Goal: Information Seeking & Learning: Learn about a topic

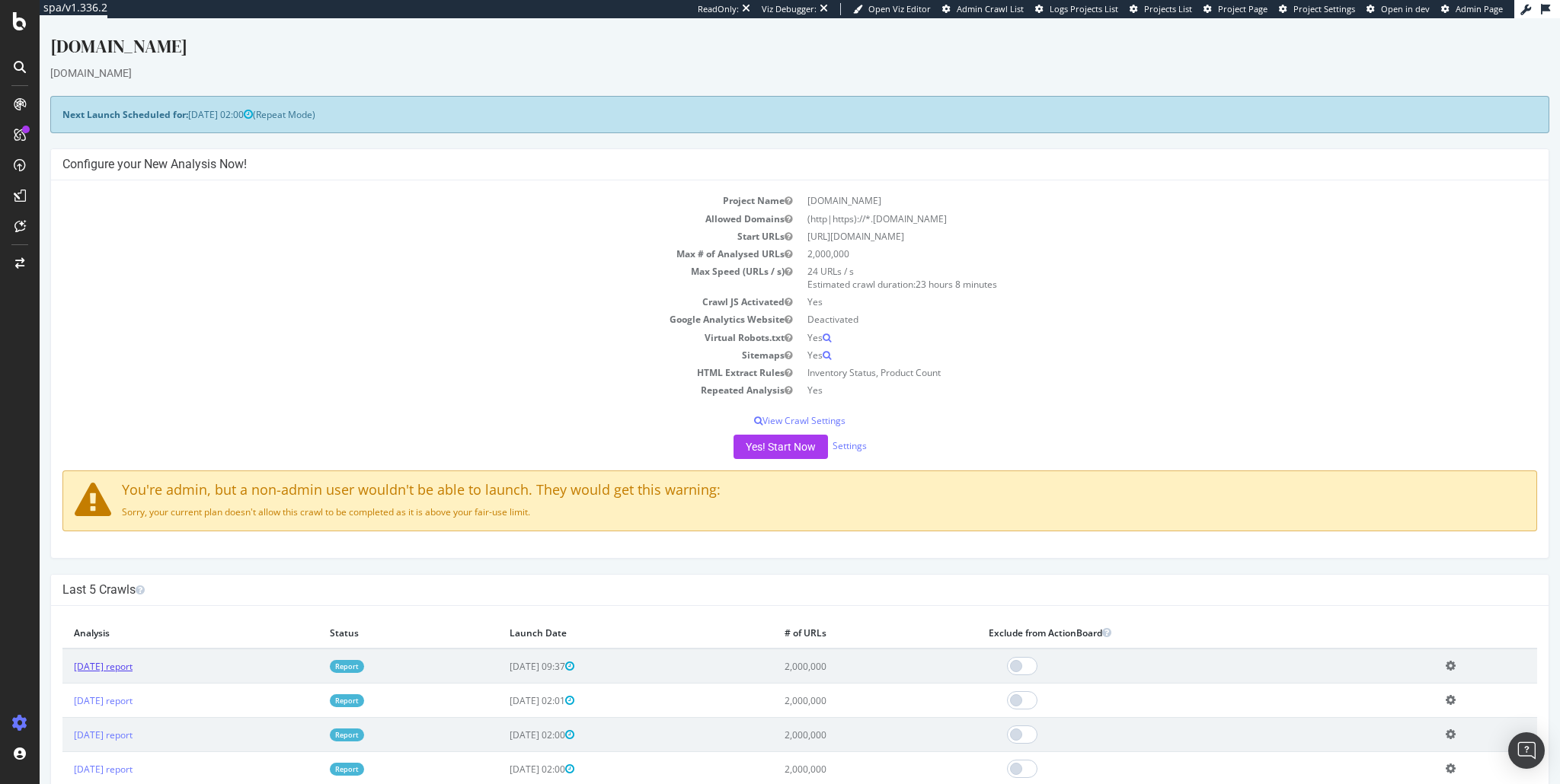
click at [97, 668] on link "2025 Aug. 14th report" at bounding box center [104, 667] width 59 height 13
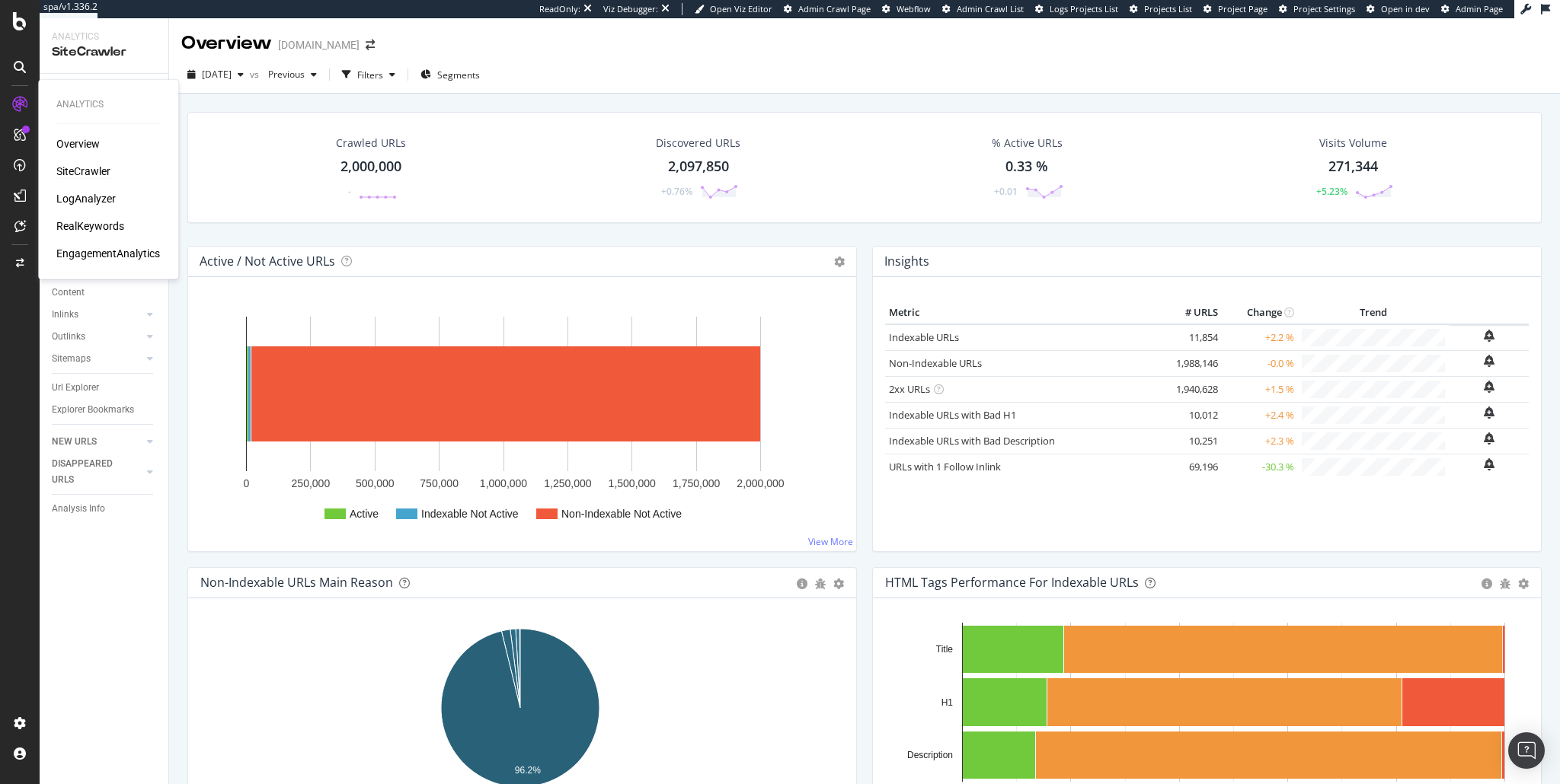
click at [84, 172] on div "SiteCrawler" at bounding box center [83, 171] width 54 height 15
click at [76, 384] on div "Url Explorer" at bounding box center [75, 388] width 47 height 16
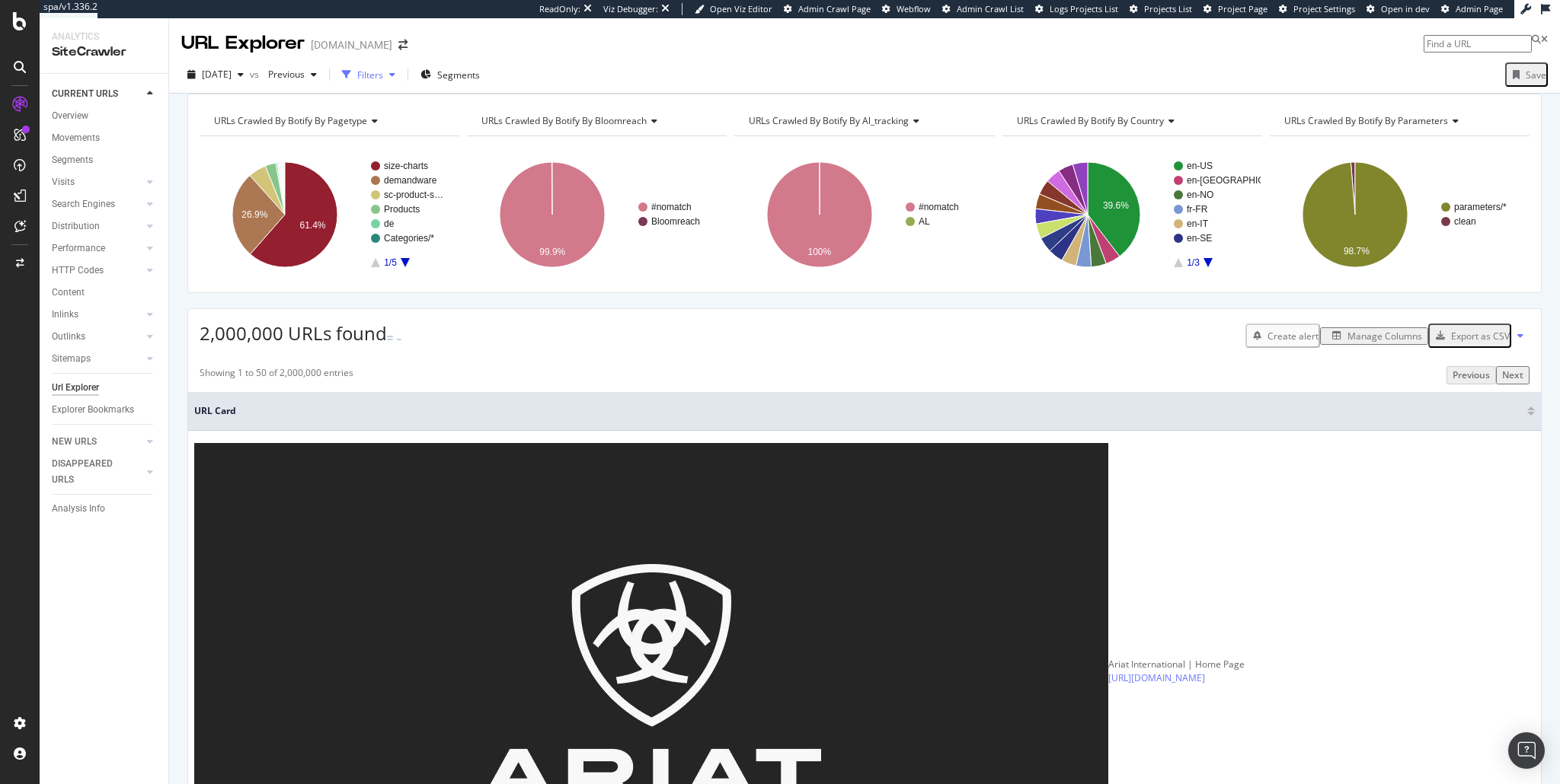
click at [357, 74] on div "button" at bounding box center [347, 75] width 22 height 22
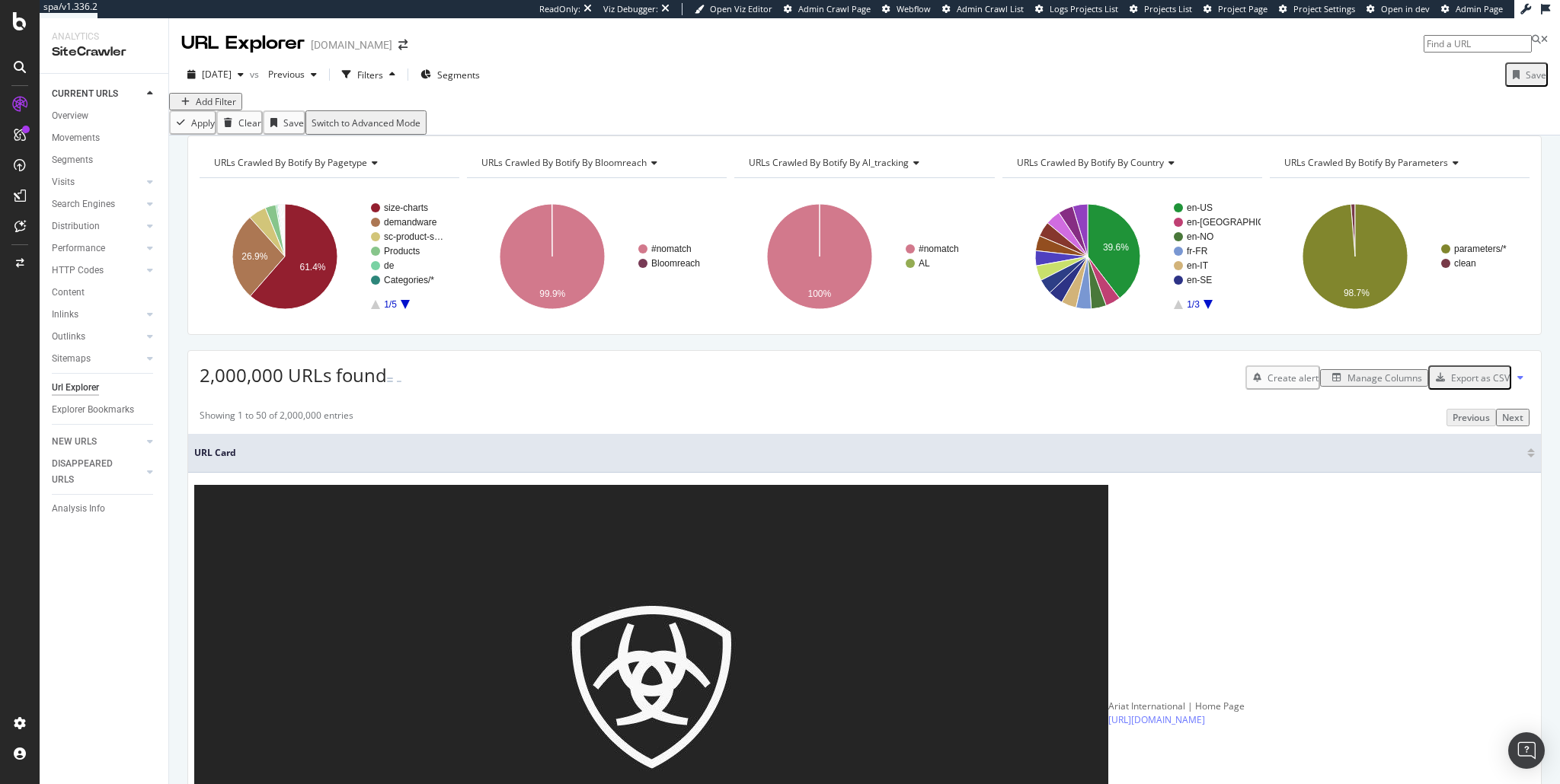
click at [225, 108] on div "Add Filter" at bounding box center [216, 101] width 40 height 13
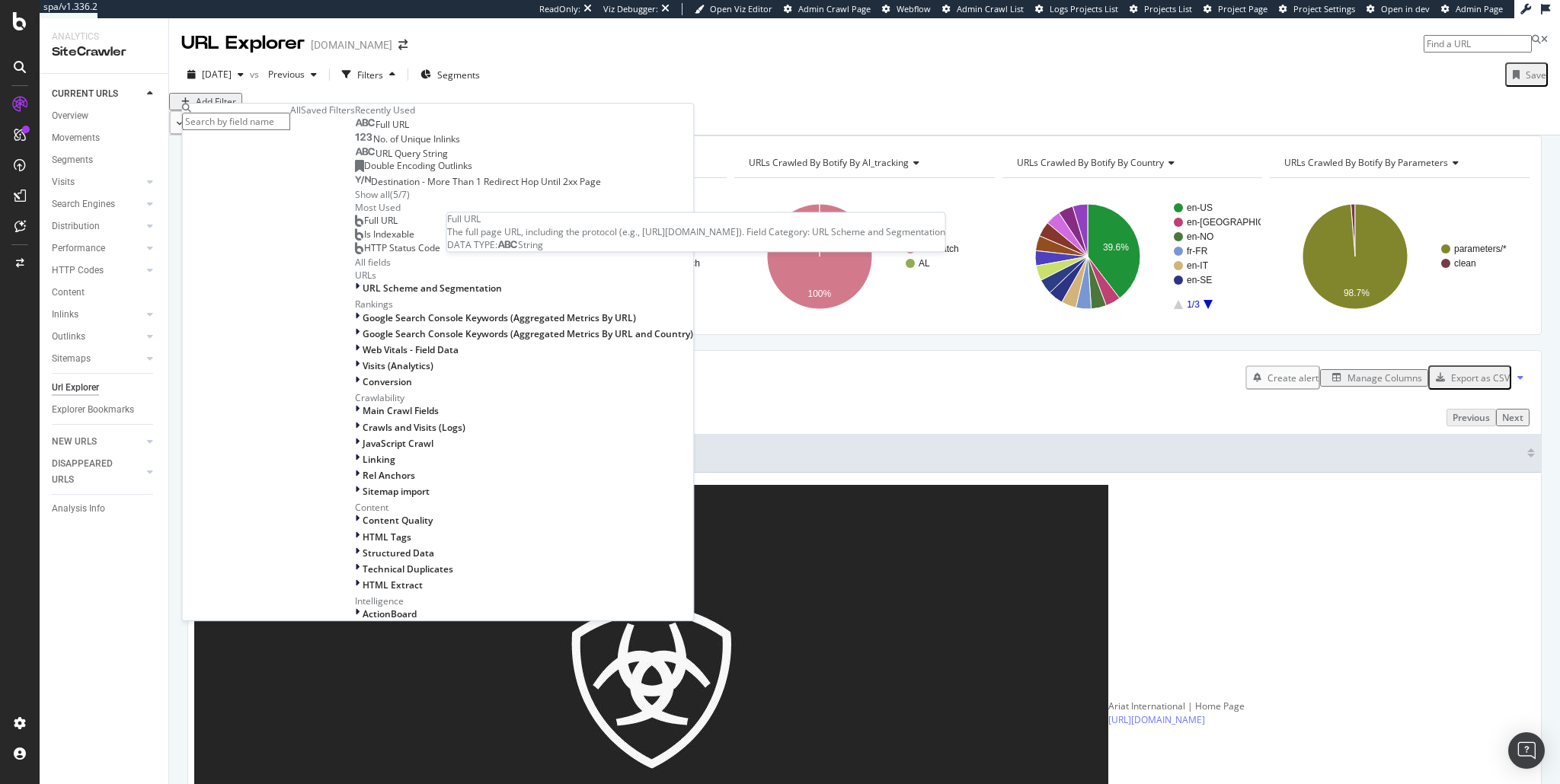
click at [355, 201] on div "Full URL Full URL The full page URL, including the protocol (e.g., https://www.…" at bounding box center [524, 158] width 338 height 84
click at [376, 131] on span "Full URL" at bounding box center [392, 124] width 33 height 13
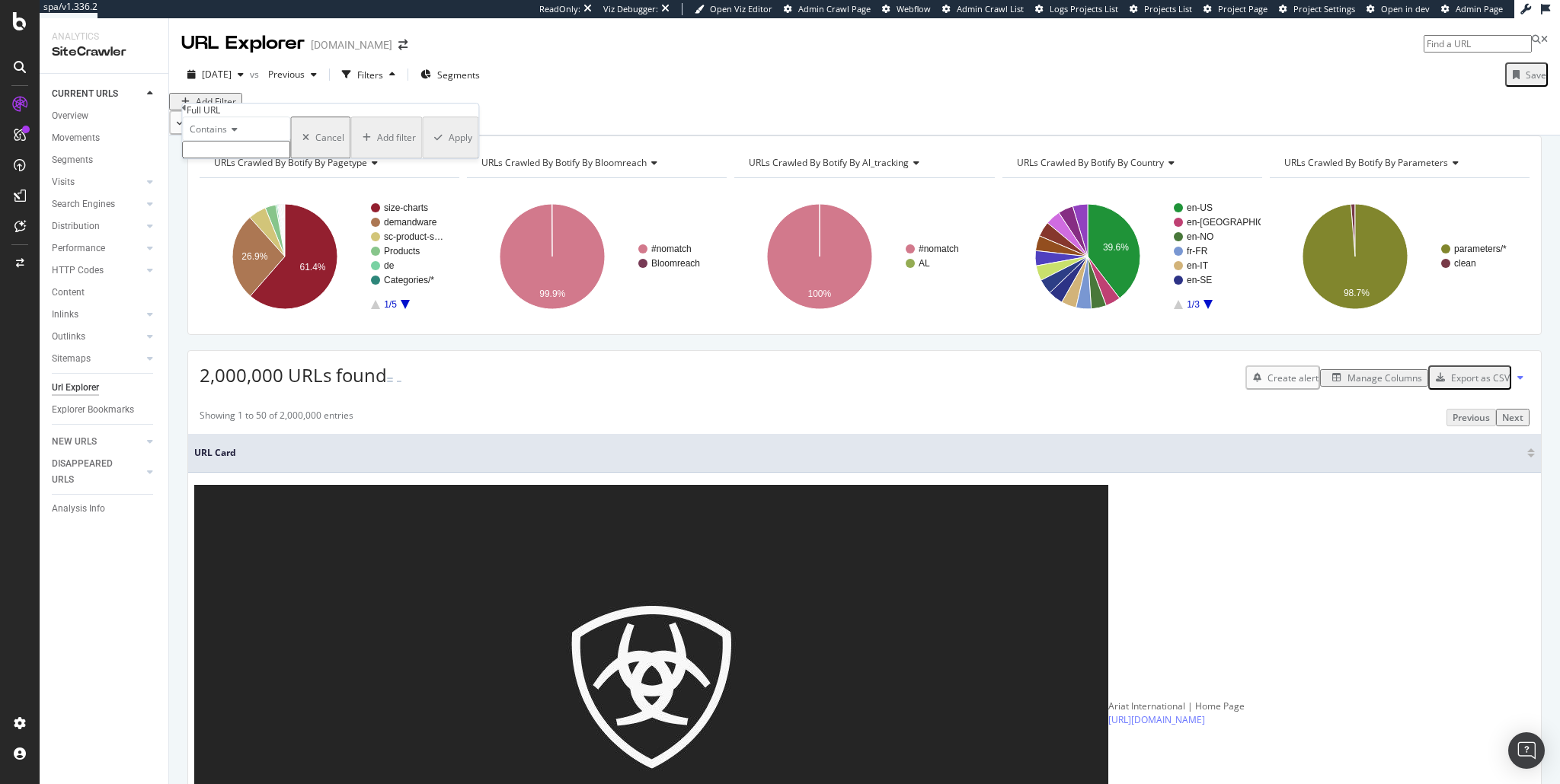
click at [255, 158] on input "text" at bounding box center [236, 149] width 108 height 18
type input "%2525"
click at [449, 148] on div "Apply" at bounding box center [461, 141] width 24 height 13
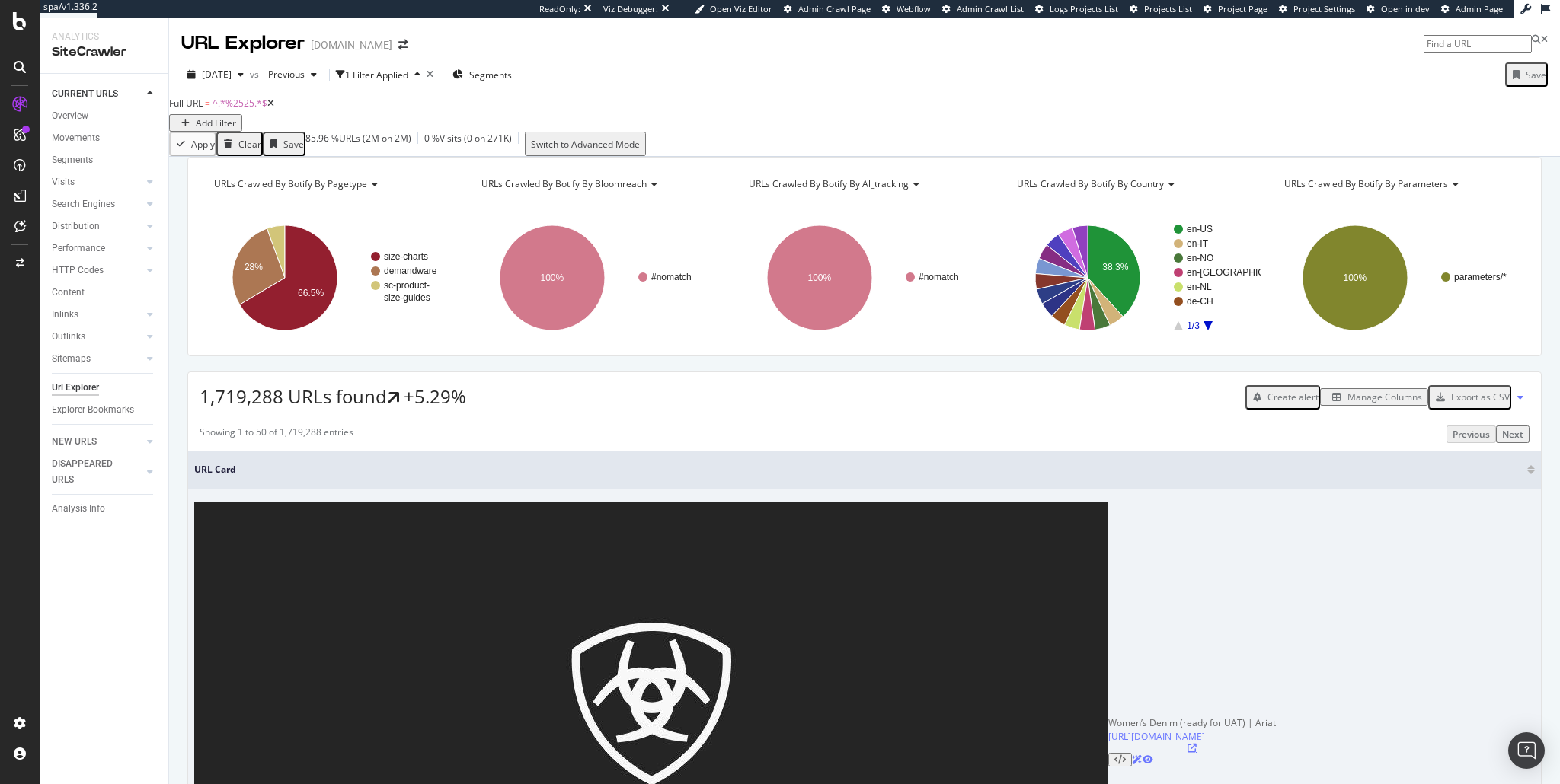
click at [1188, 744] on icon at bounding box center [1192, 748] width 9 height 9
drag, startPoint x: 238, startPoint y: 552, endPoint x: 682, endPoint y: 555, distance: 444.0
click at [682, 555] on div "Women’s Denim (ready for UAT) | Ariat https://www.ariat.com/sc-womens-denim?pro…" at bounding box center [864, 742] width 1341 height 480
copy link "https://www.ariat.com/sc-womens-denim?productId=10061735&styleId=10061735%255C%…"
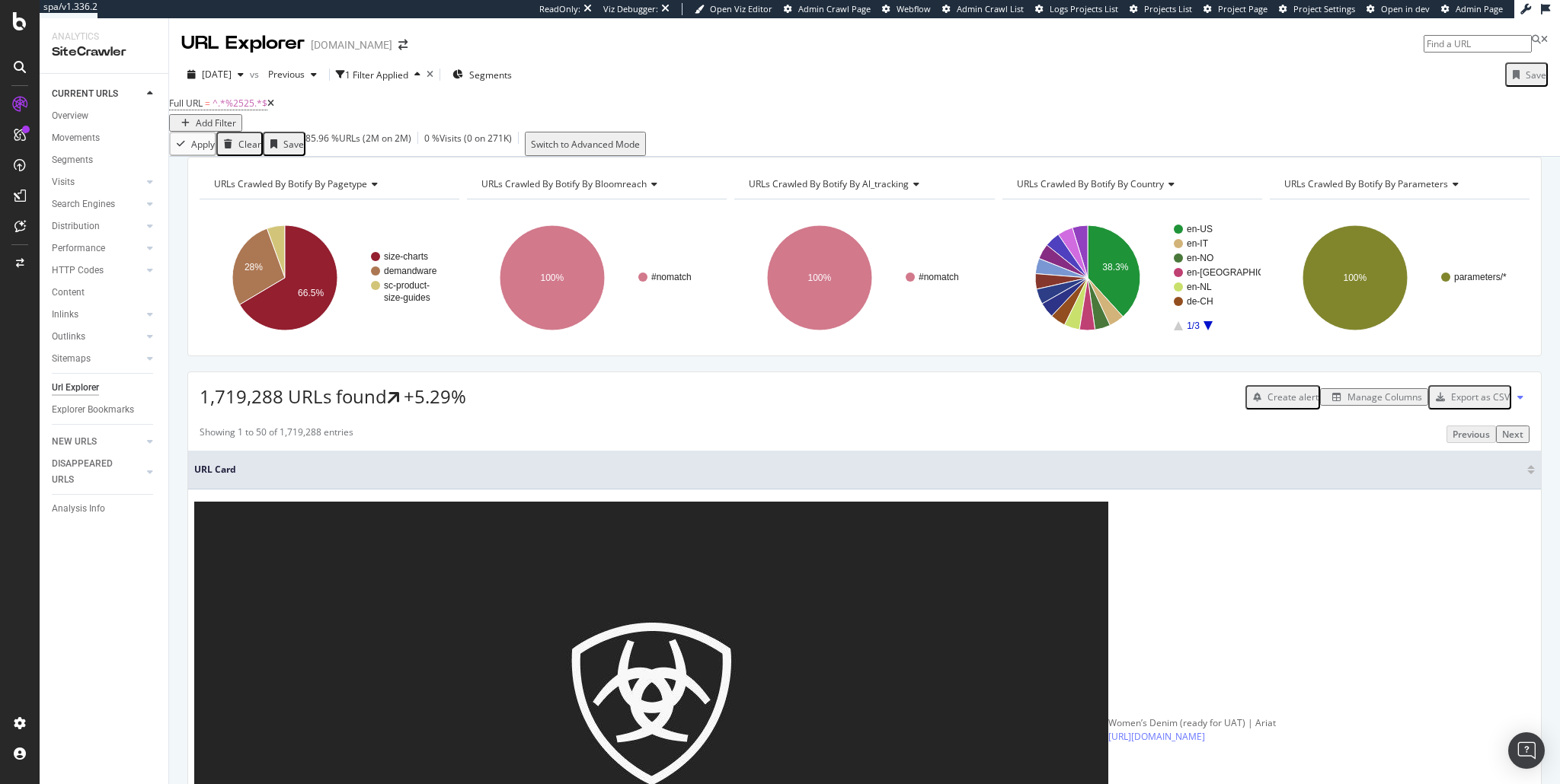
click at [819, 443] on div "Showing 1 to 50 of 1,719,288 entries Previous Next" at bounding box center [865, 434] width 1353 height 18
click at [24, 26] on icon at bounding box center [20, 22] width 14 height 19
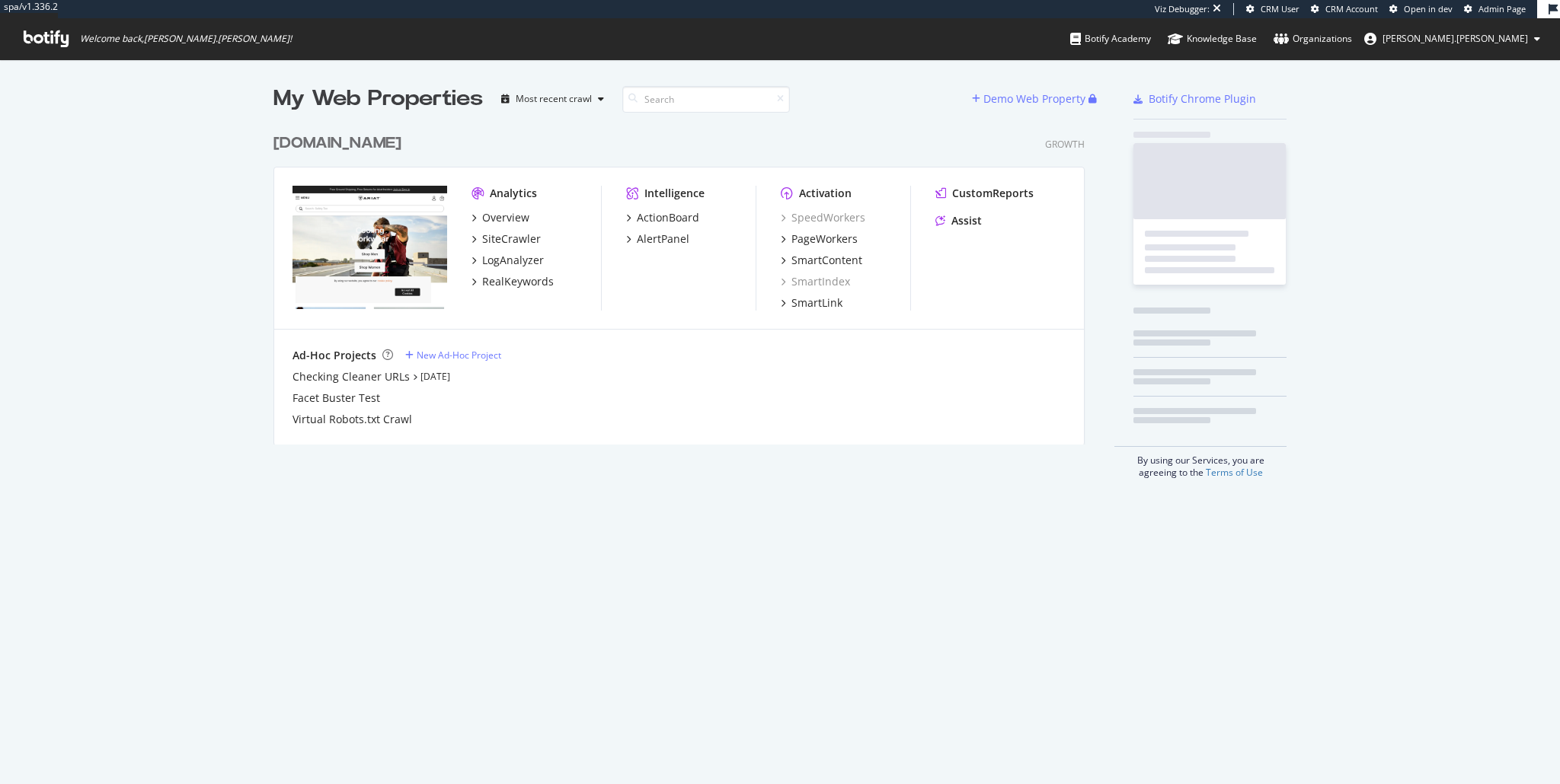
scroll to position [321, 814]
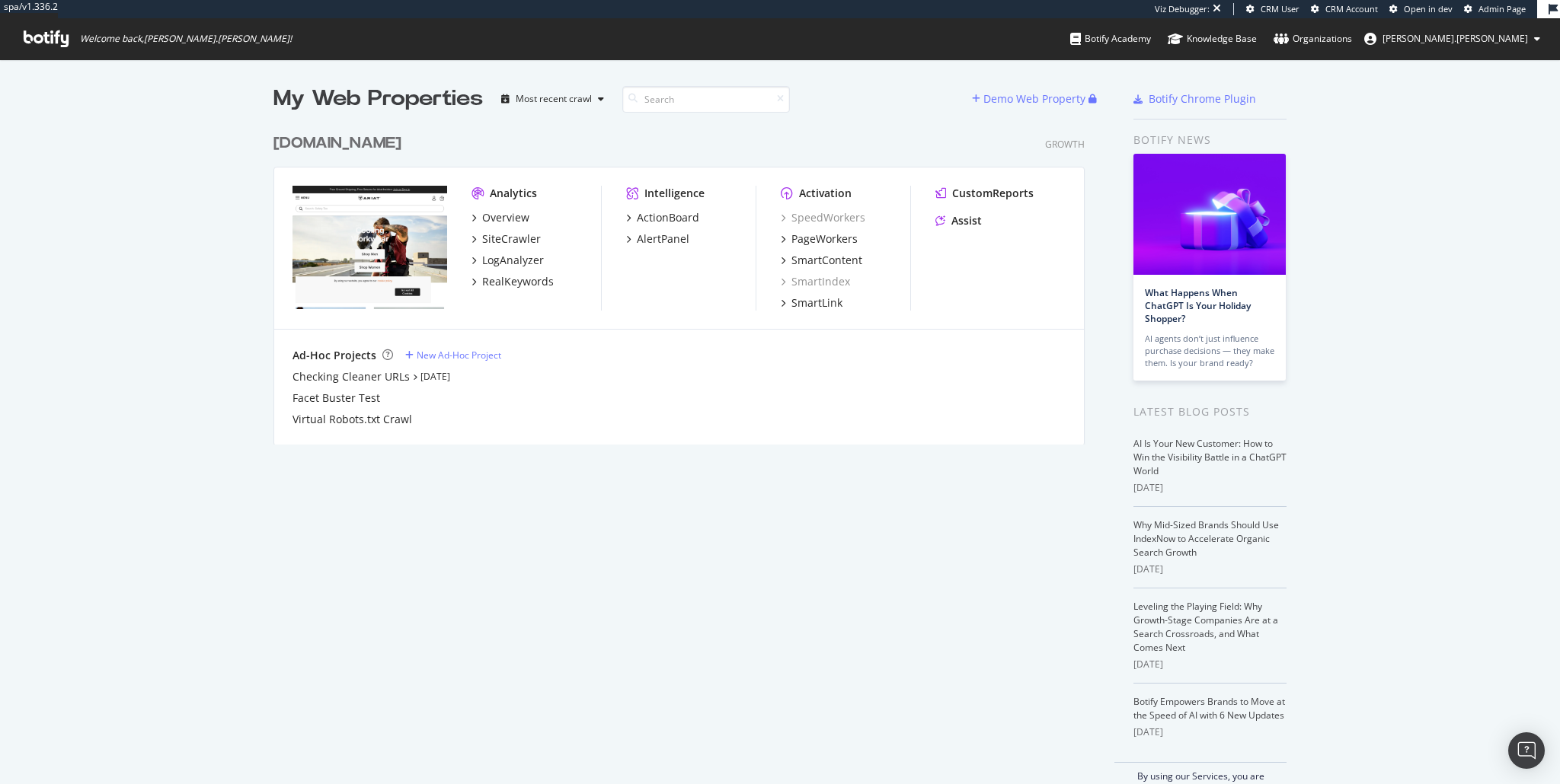
click at [32, 39] on icon at bounding box center [46, 39] width 45 height 17
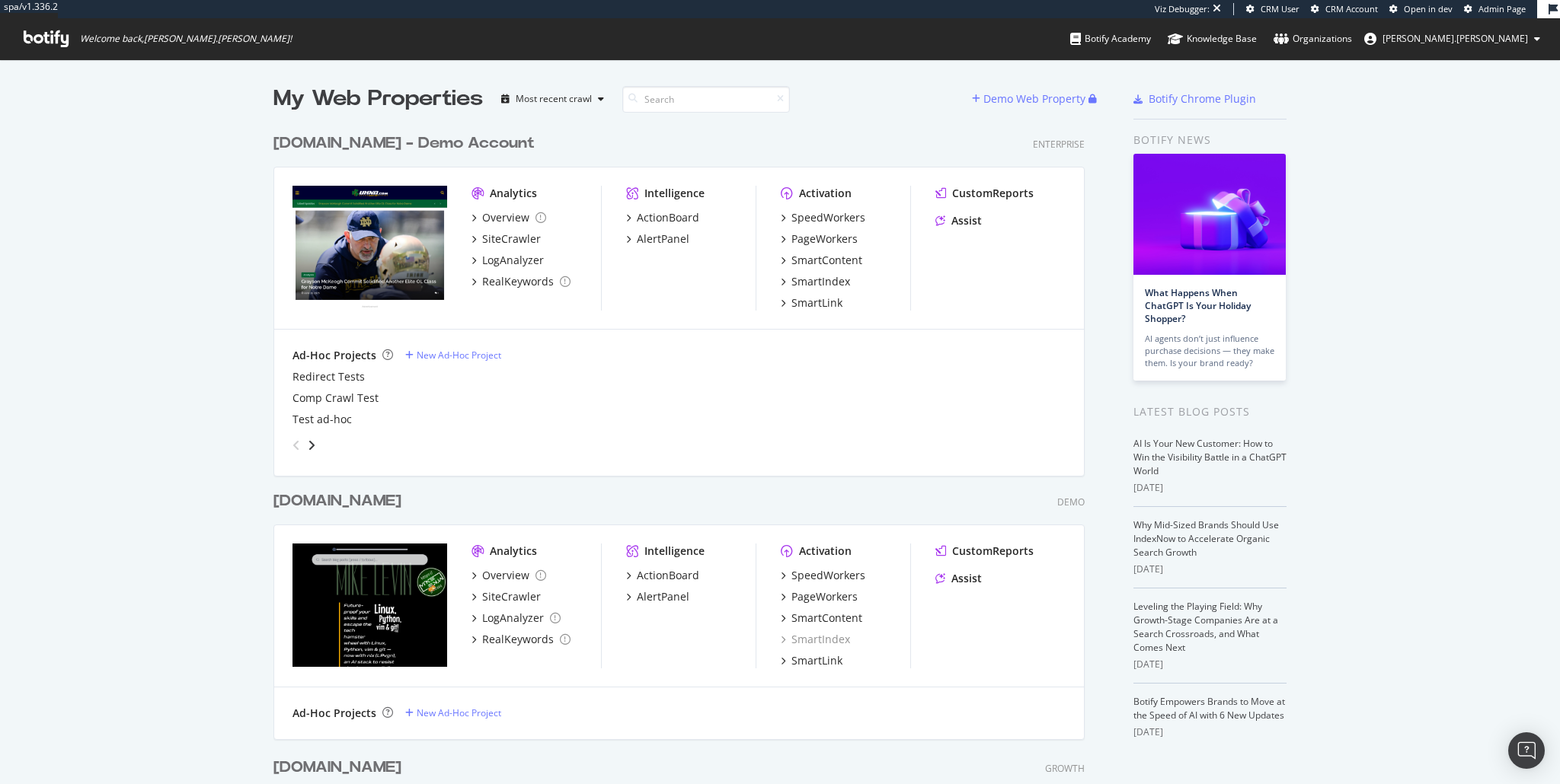
scroll to position [1212, 814]
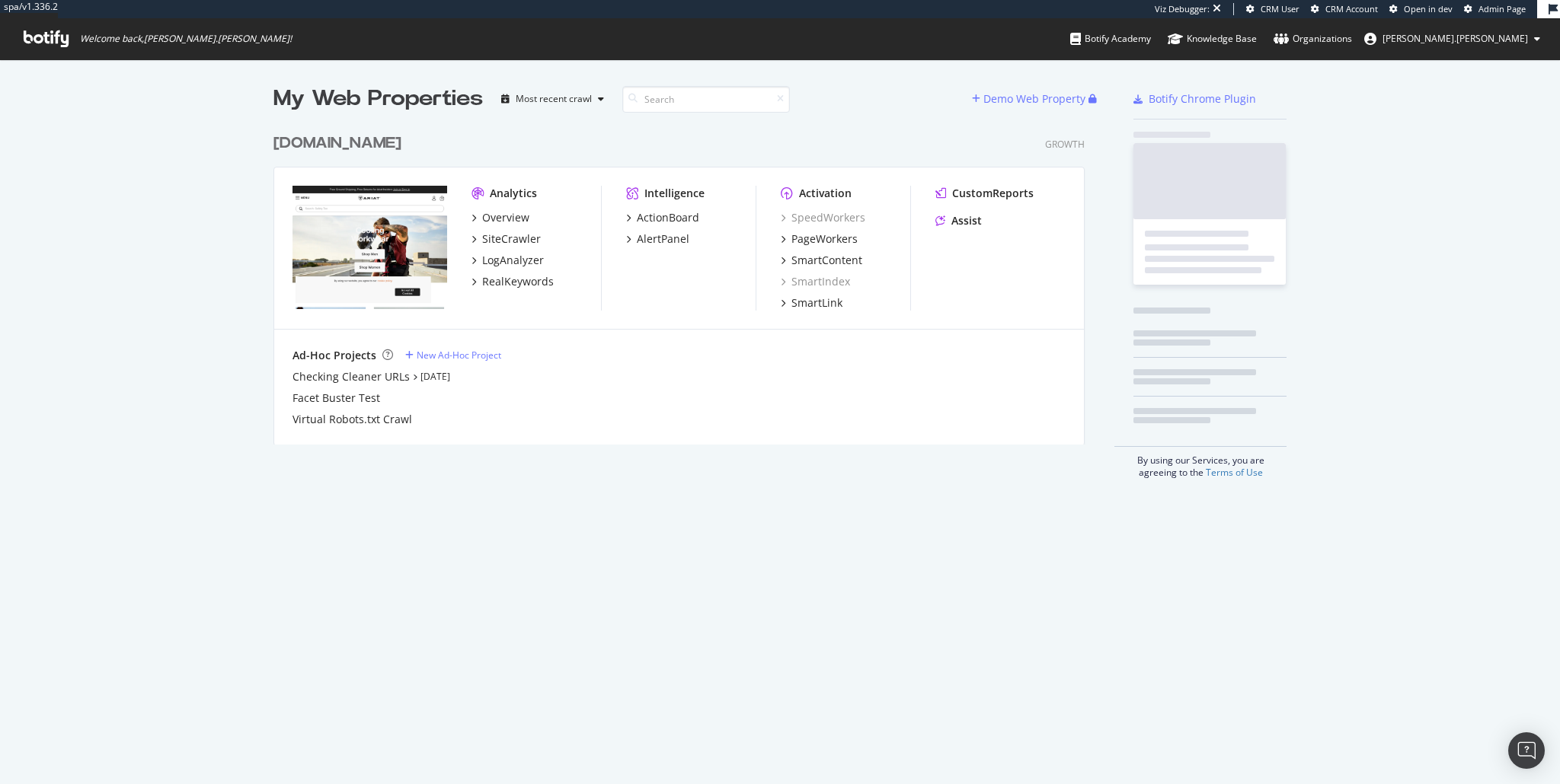
scroll to position [321, 814]
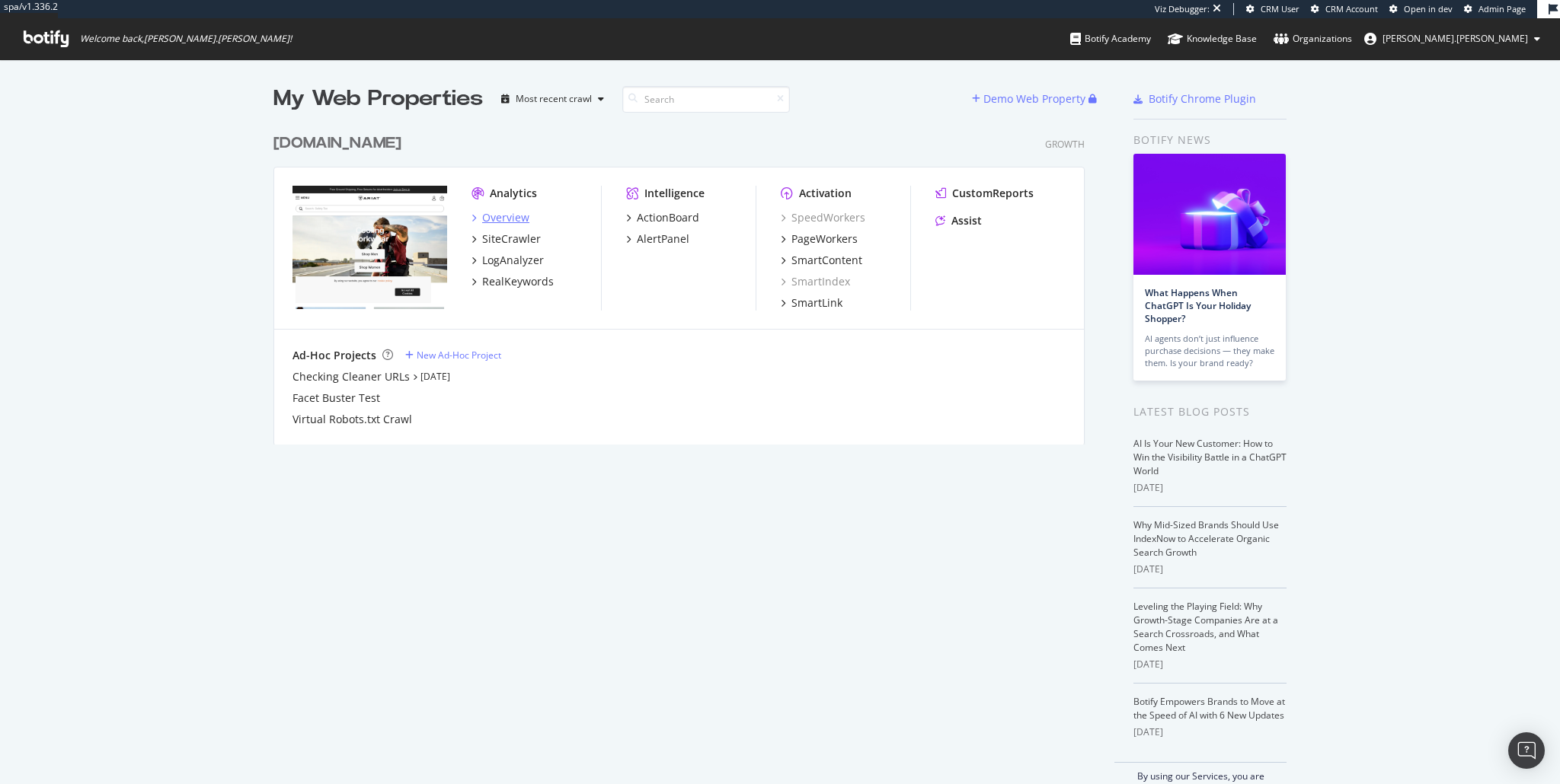
click at [501, 222] on div "Overview" at bounding box center [505, 218] width 47 height 15
